Goal: Find specific page/section: Find specific page/section

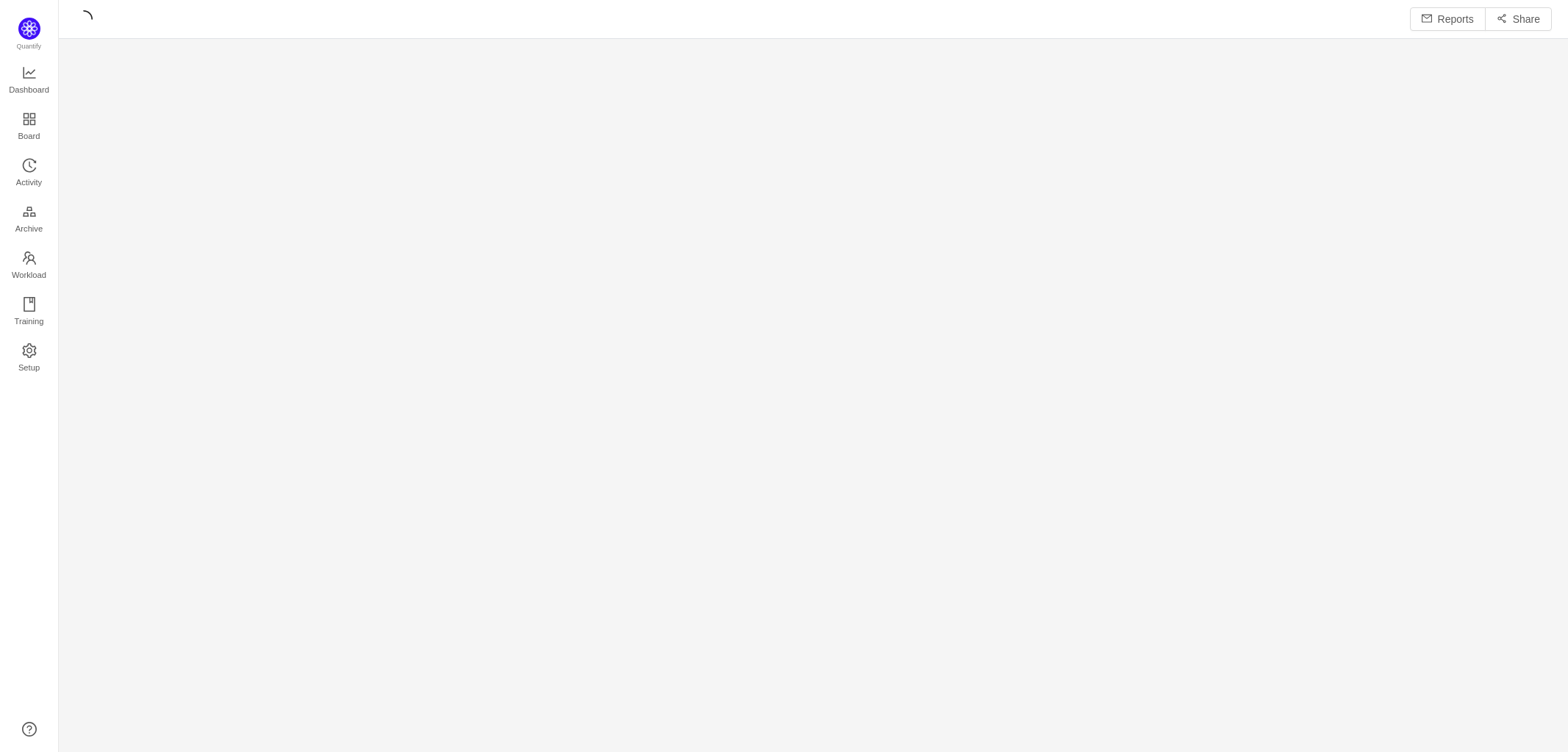
scroll to position [6, 6]
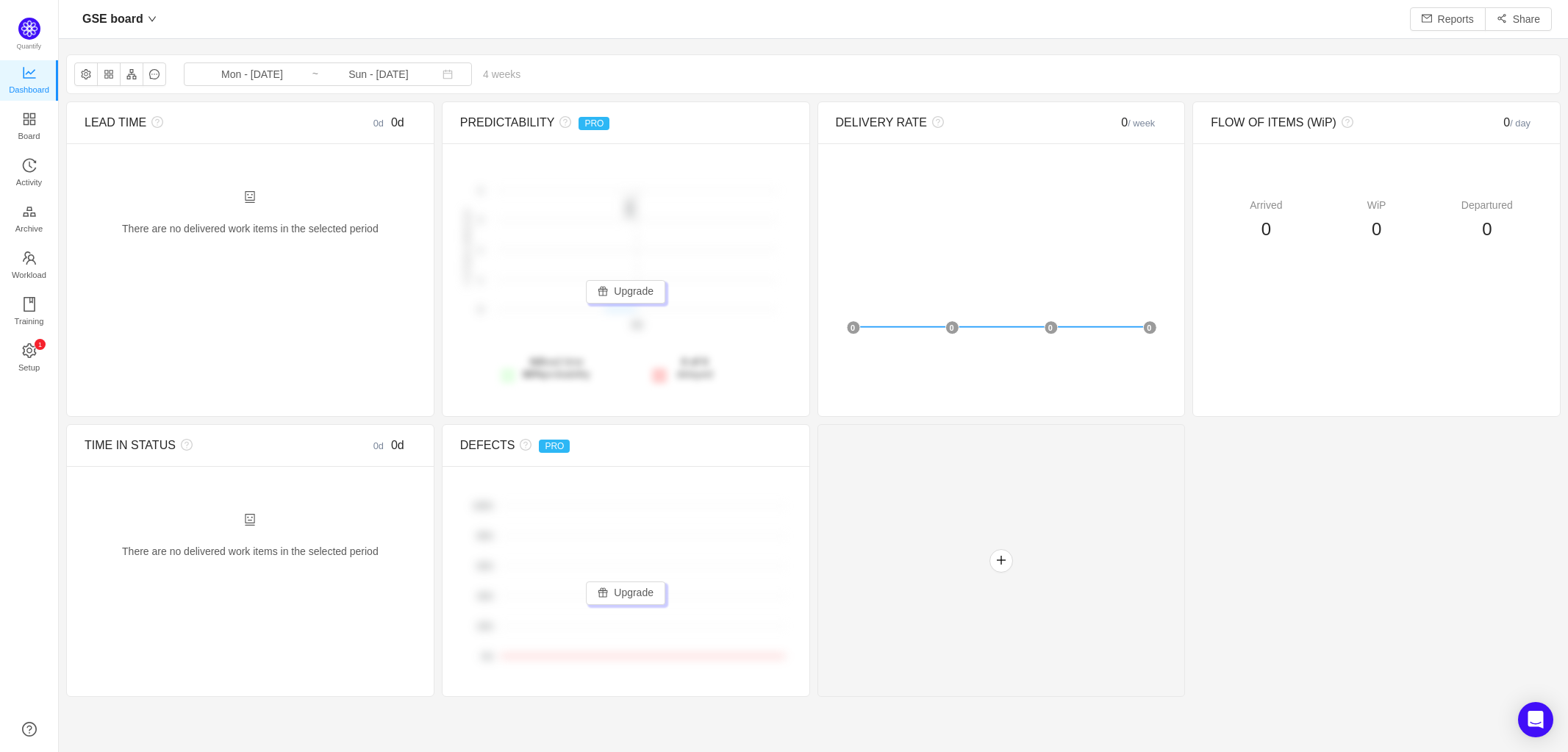
scroll to position [6, 6]
click at [25, 255] on icon "icon: team" at bounding box center [29, 258] width 14 height 14
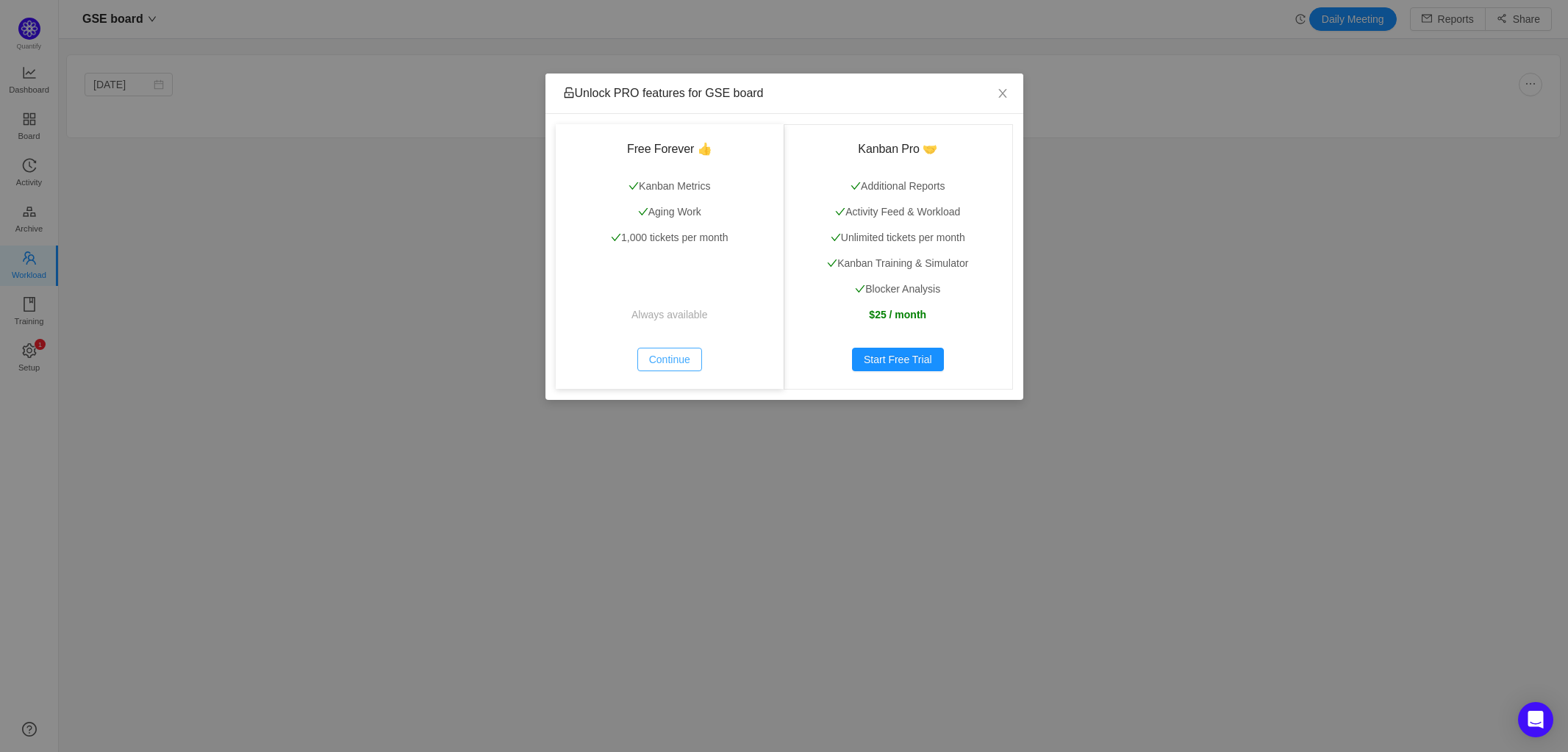
click at [668, 353] on button "Continue" at bounding box center [669, 360] width 65 height 24
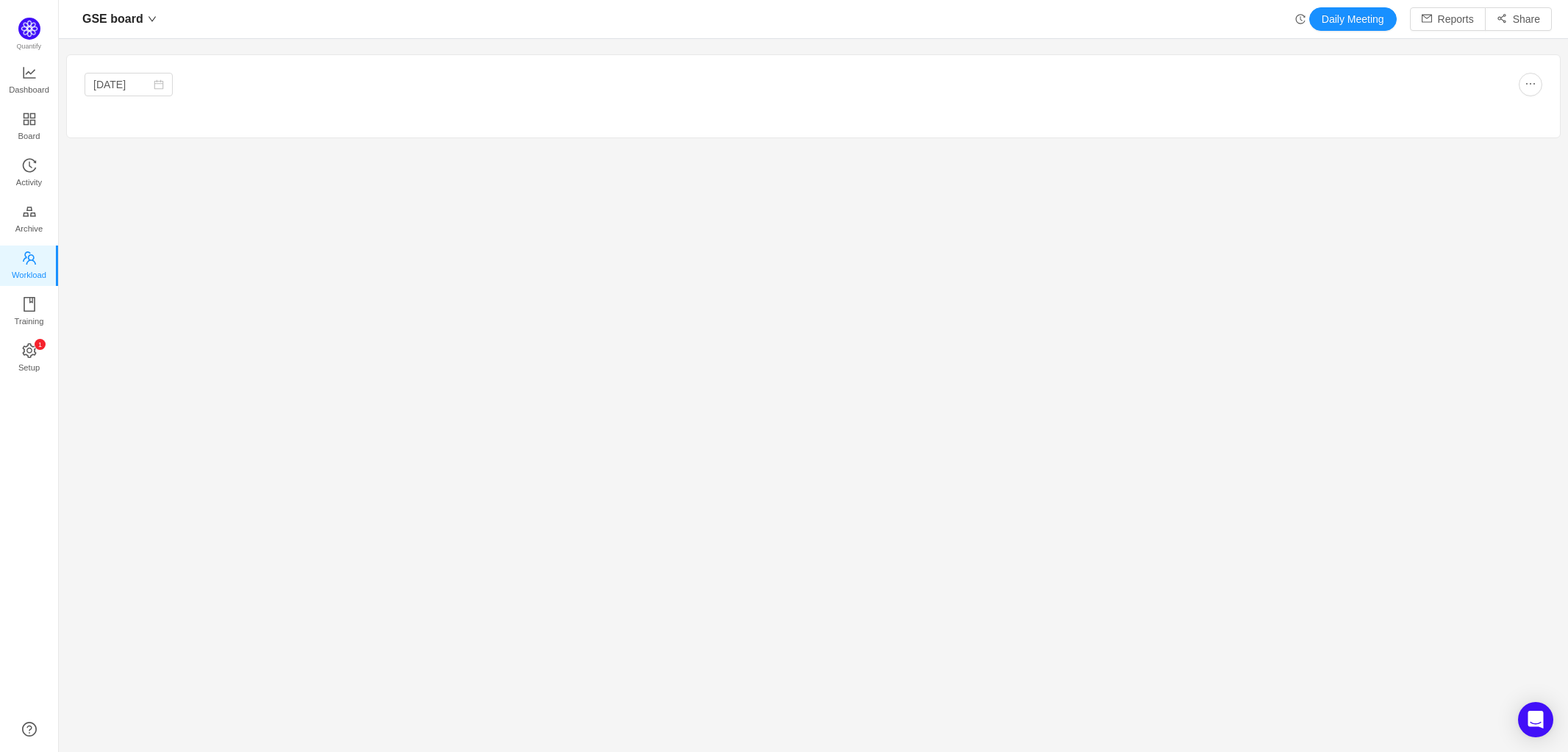
click at [441, 217] on section "Aug 2025" at bounding box center [814, 367] width 1509 height 640
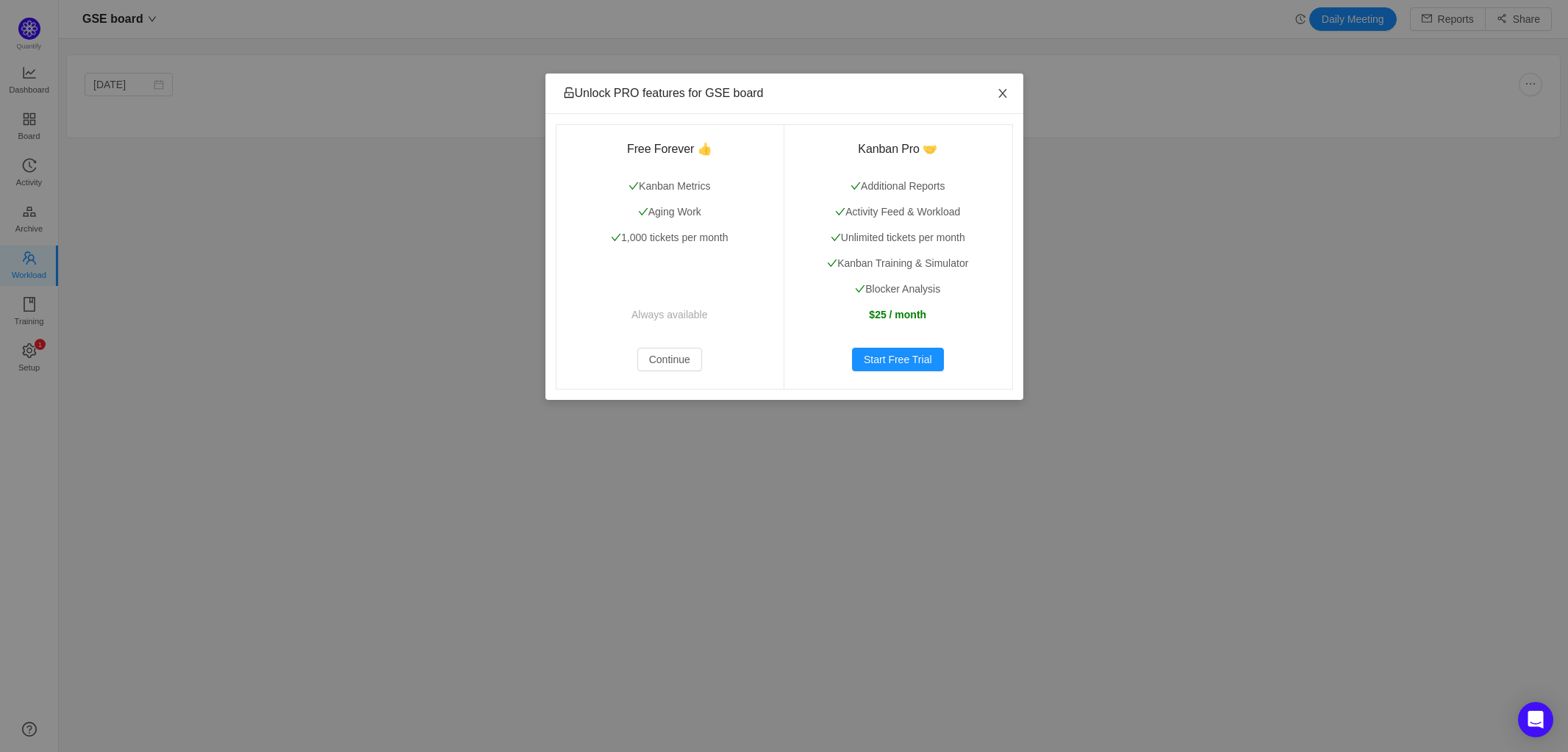
click at [1004, 95] on icon "icon: close" at bounding box center [1002, 93] width 12 height 12
